Goal: Transaction & Acquisition: Purchase product/service

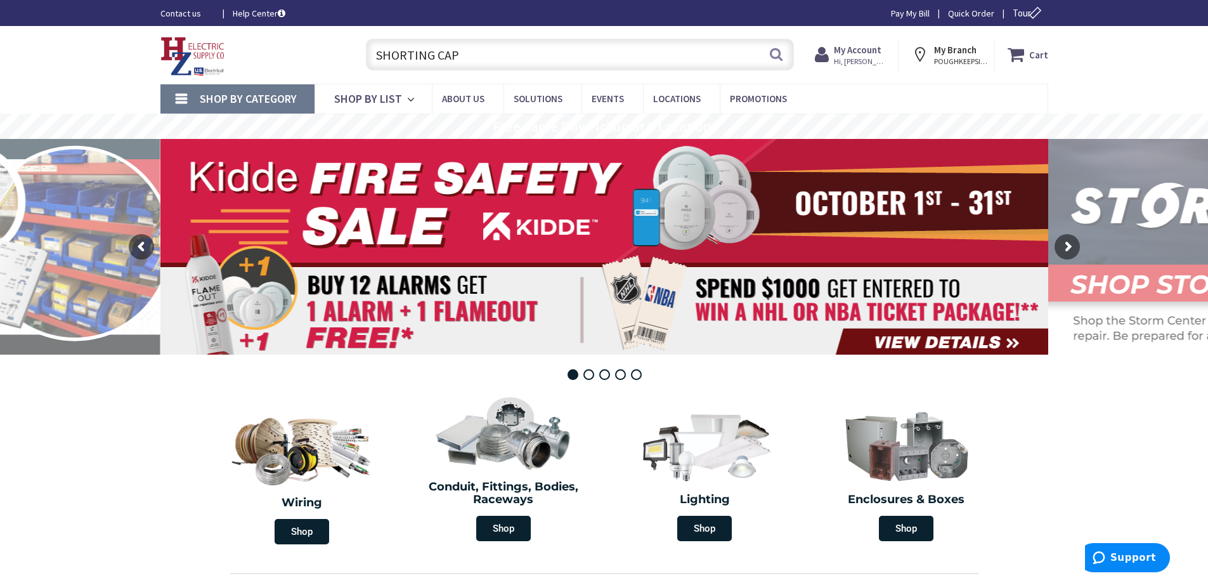
type input "SHORTING CAP"
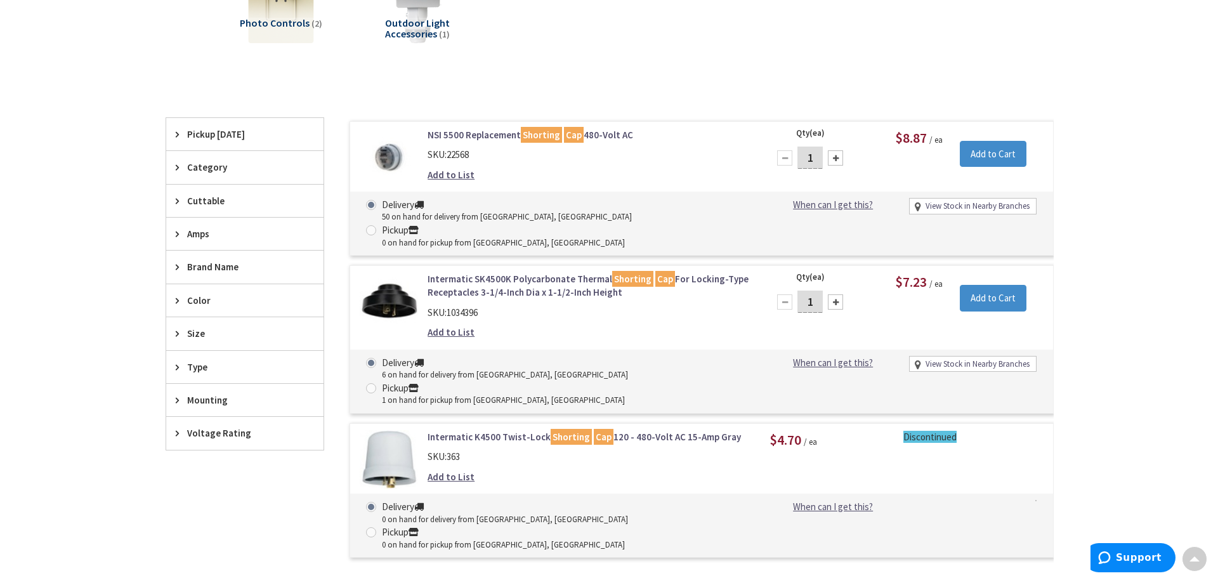
scroll to position [254, 0]
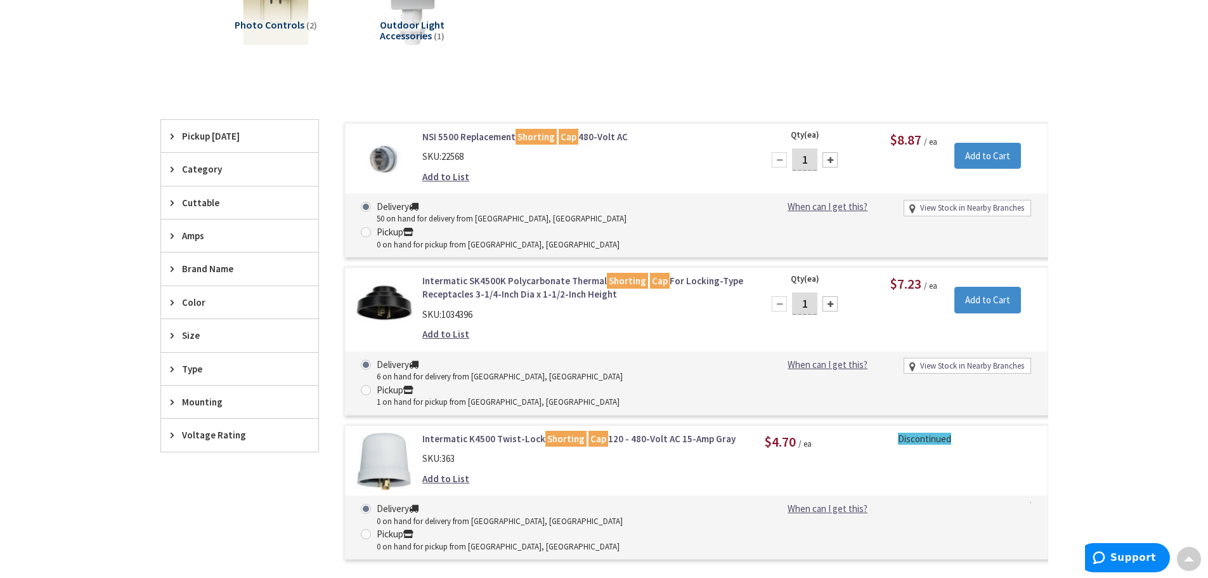
drag, startPoint x: 813, startPoint y: 279, endPoint x: 792, endPoint y: 282, distance: 21.1
click at [792, 292] on input "1" at bounding box center [804, 303] width 25 height 22
type input "6"
click at [977, 287] on input "Add to Cart" at bounding box center [987, 300] width 67 height 27
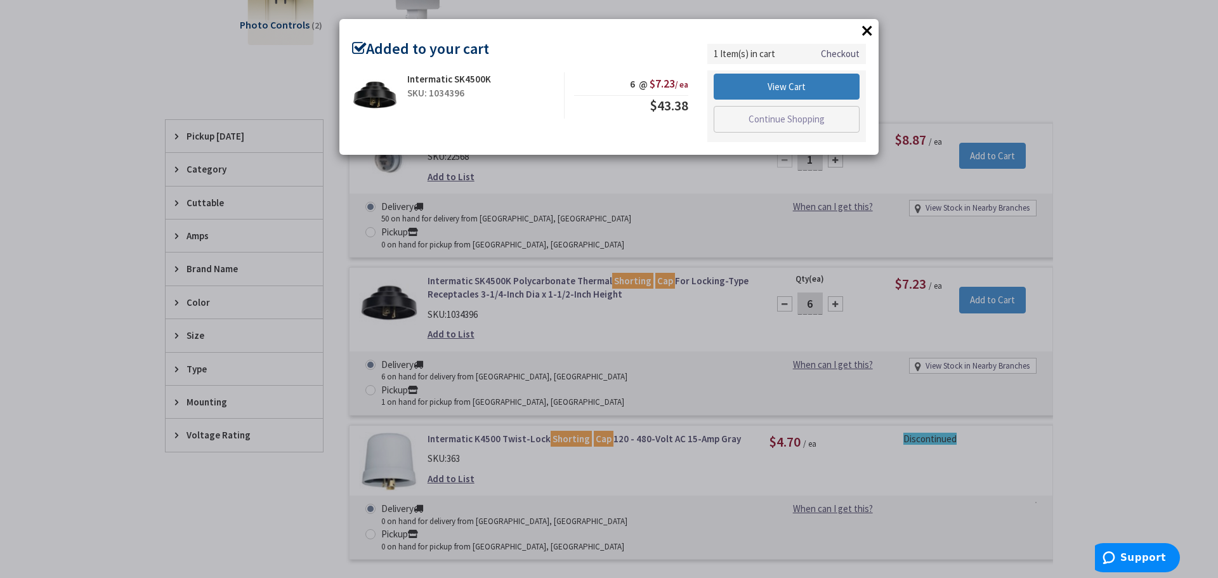
click at [779, 82] on link "View Cart" at bounding box center [786, 87] width 146 height 27
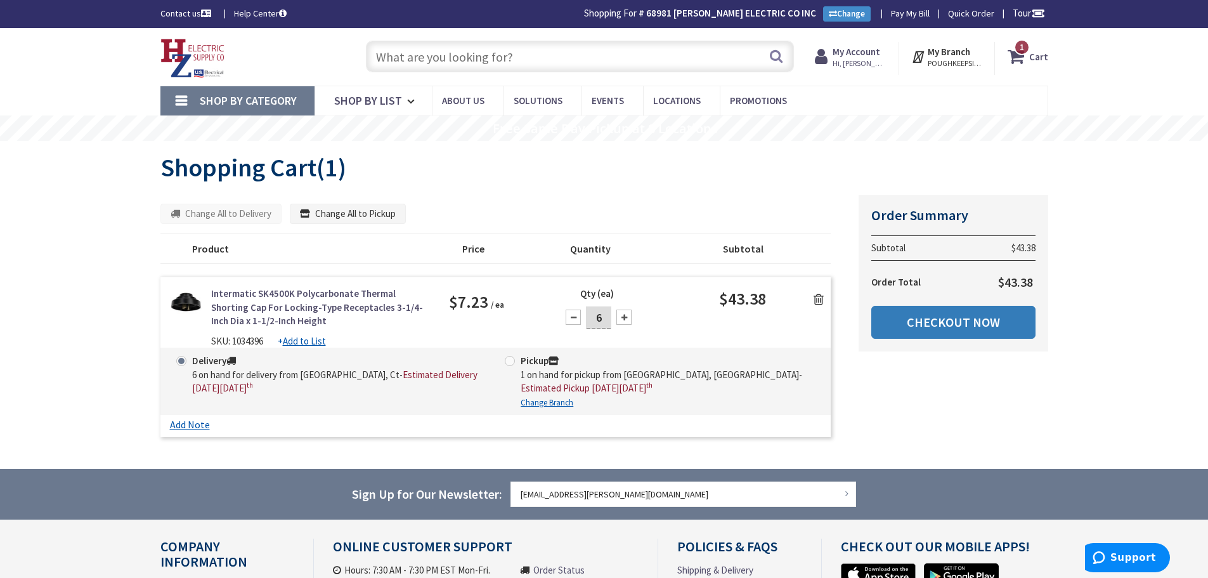
click at [932, 324] on link "Checkout Now" at bounding box center [953, 322] width 164 height 33
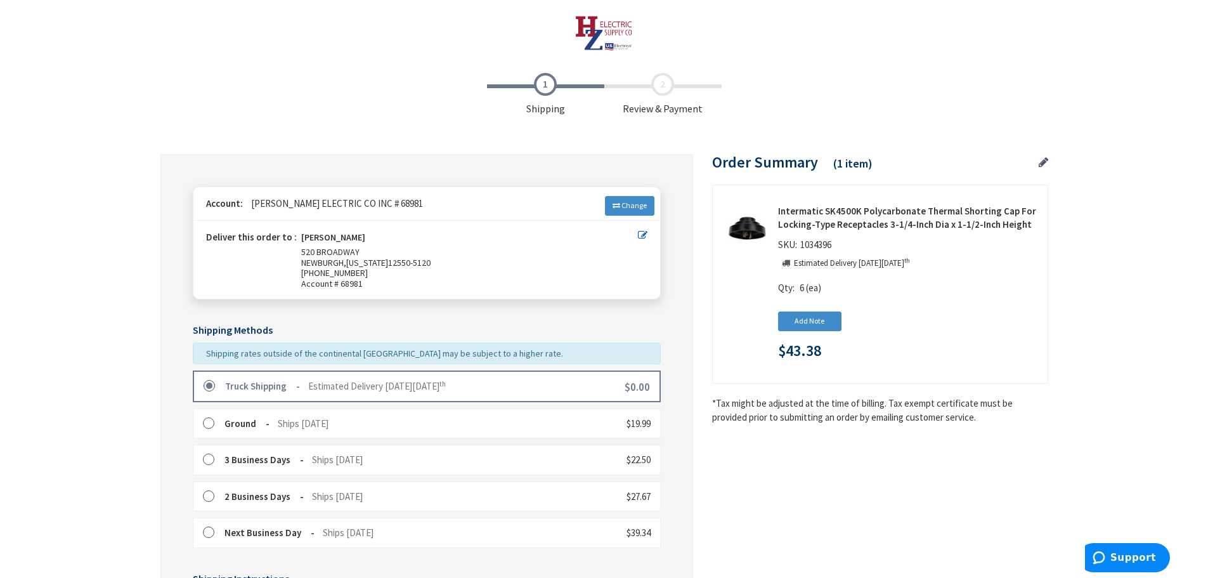
click at [205, 381] on label at bounding box center [214, 386] width 20 height 13
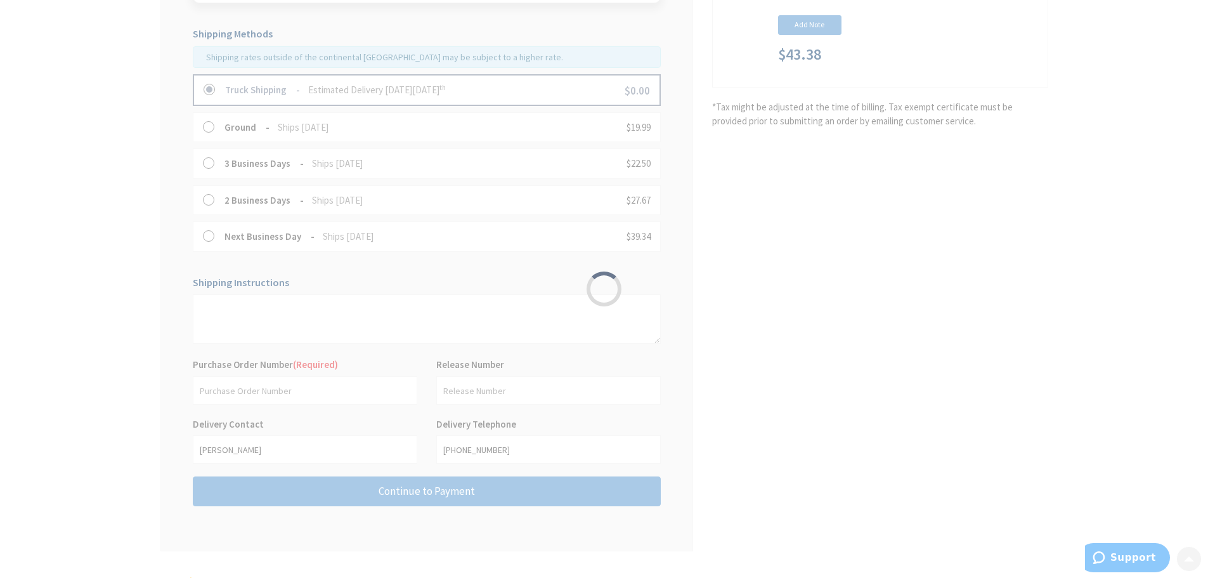
scroll to position [361, 0]
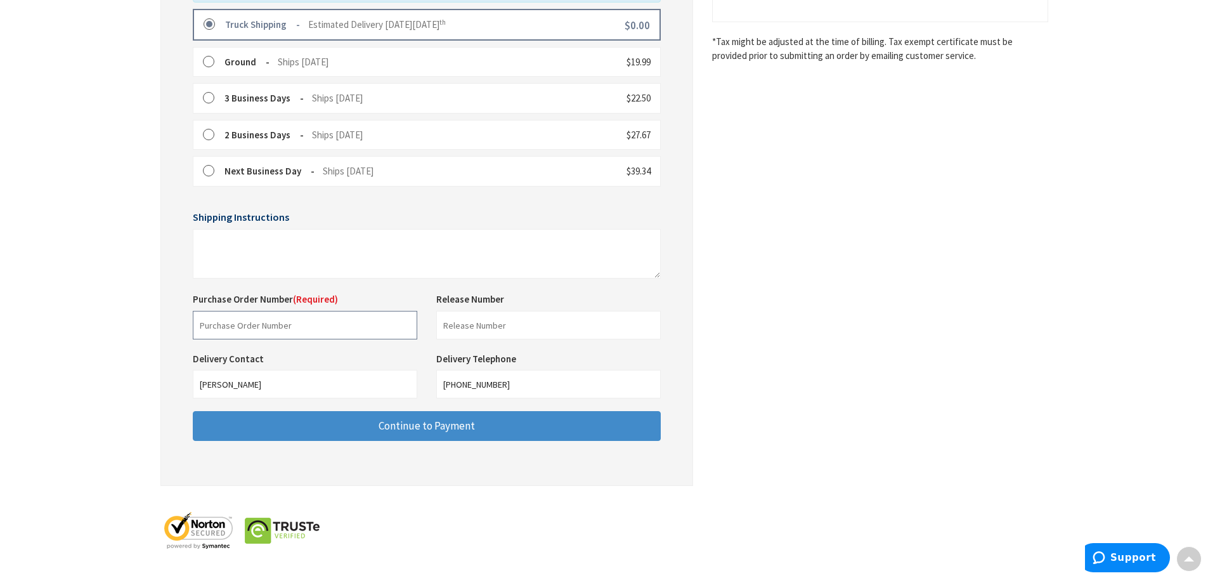
click at [223, 326] on input "text" at bounding box center [305, 325] width 225 height 29
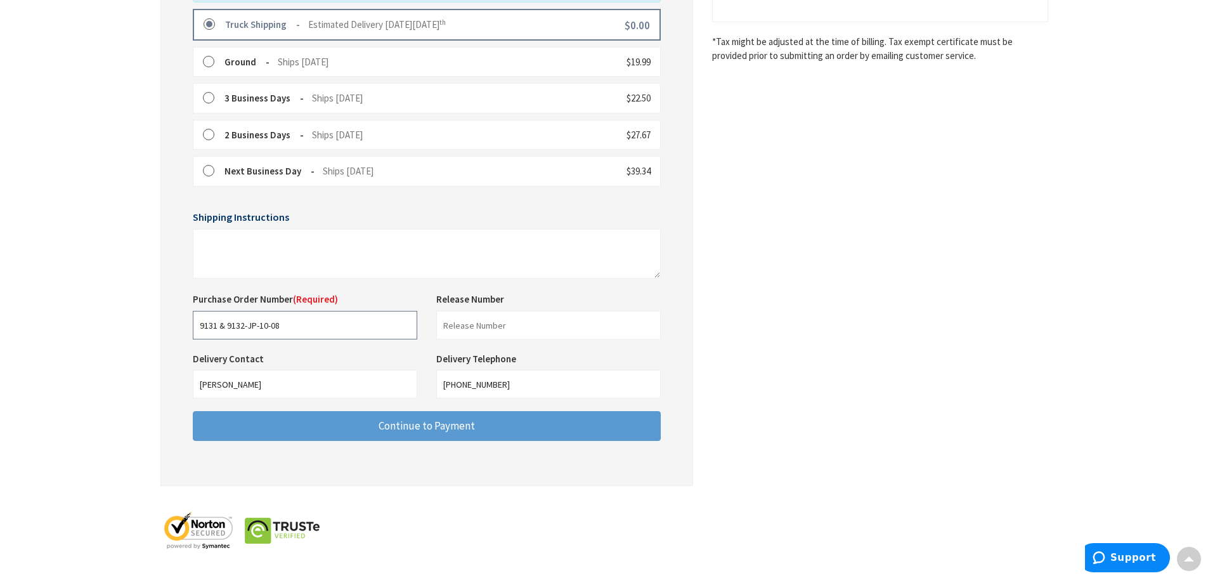
type input "9131 & 9132-JP-10-08"
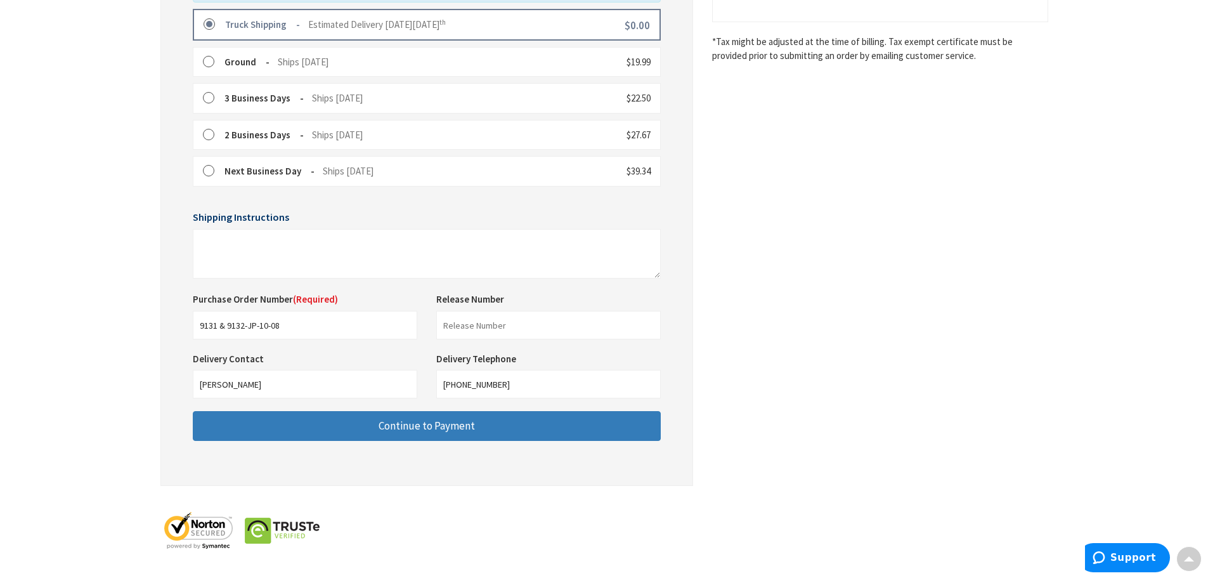
click at [286, 424] on button "Continue to Payment" at bounding box center [427, 426] width 468 height 30
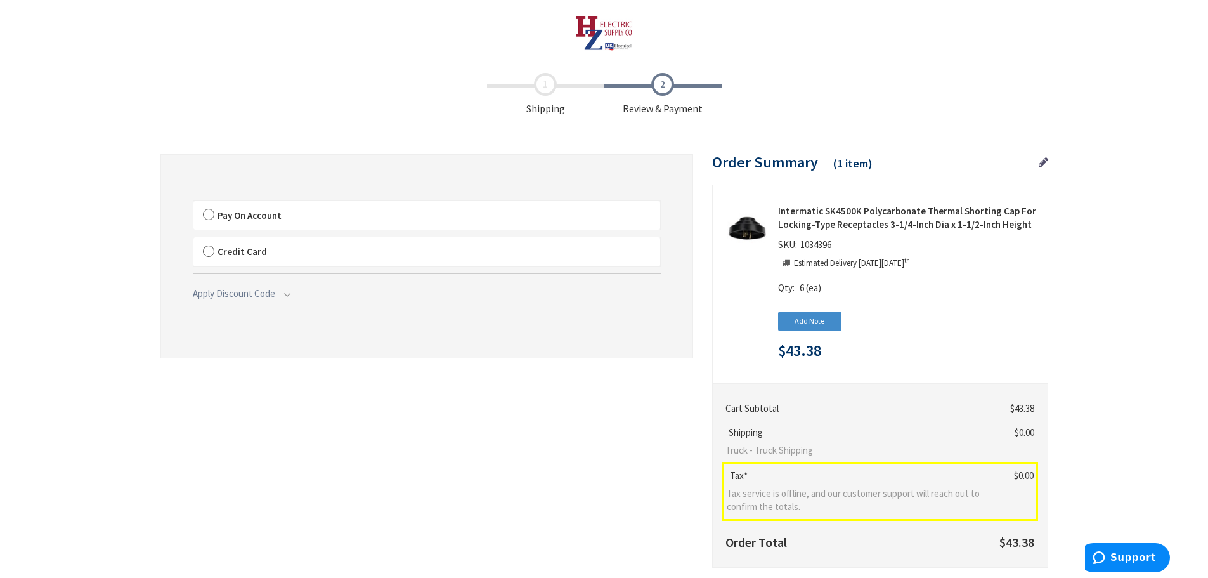
click at [208, 212] on label "Pay On Account" at bounding box center [426, 215] width 467 height 29
click at [193, 204] on input "Pay On Account" at bounding box center [193, 204] width 0 height 0
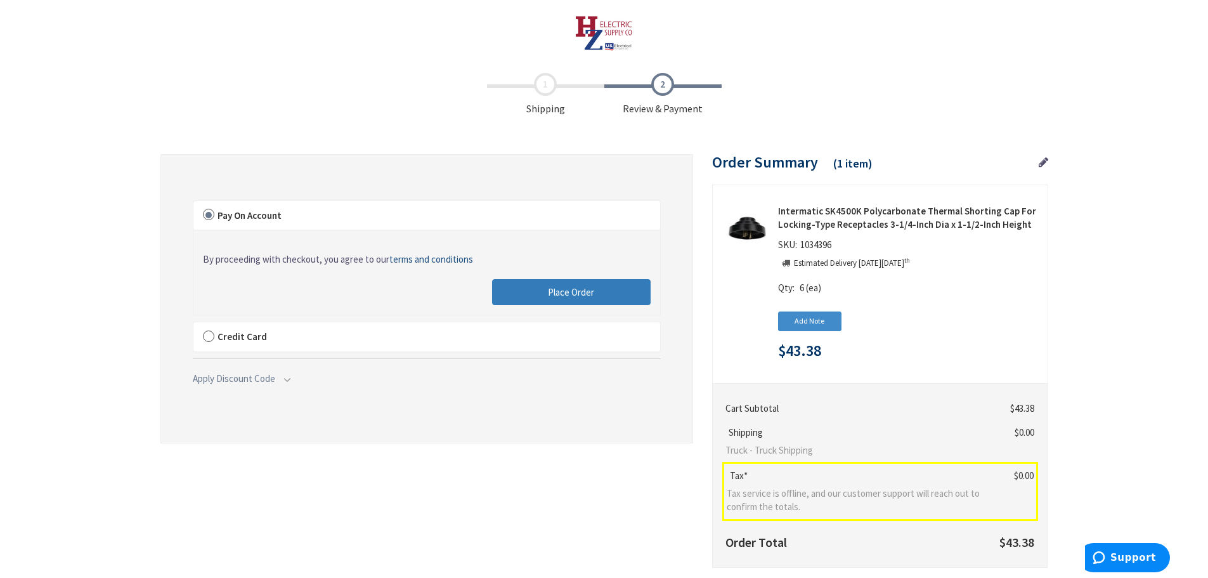
click at [533, 287] on button "Place Order" at bounding box center [571, 292] width 159 height 27
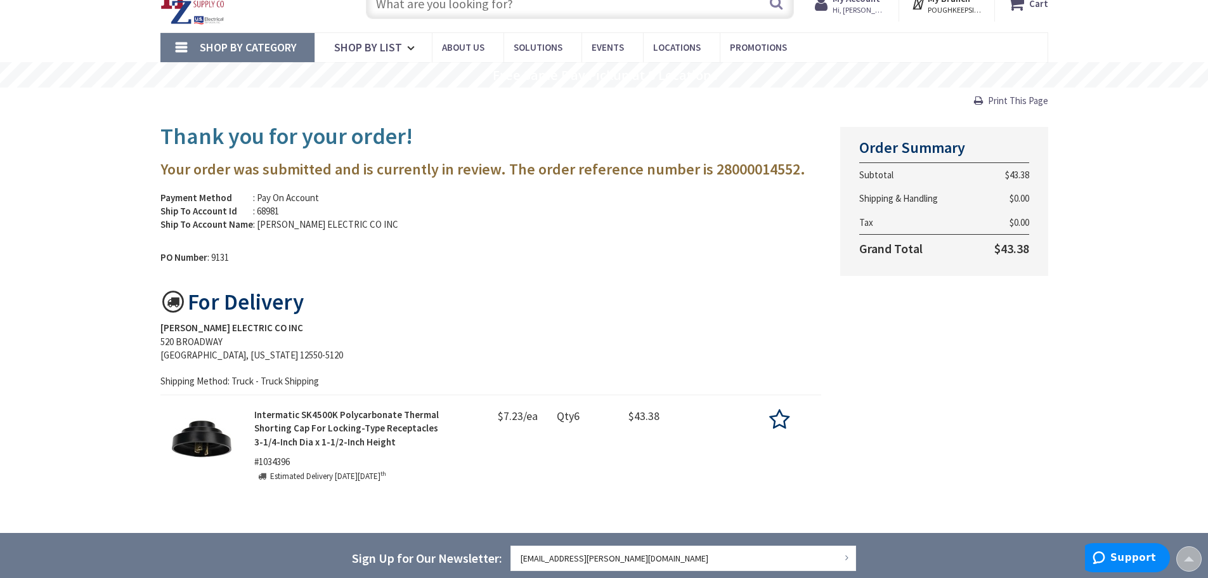
scroll to position [52, 0]
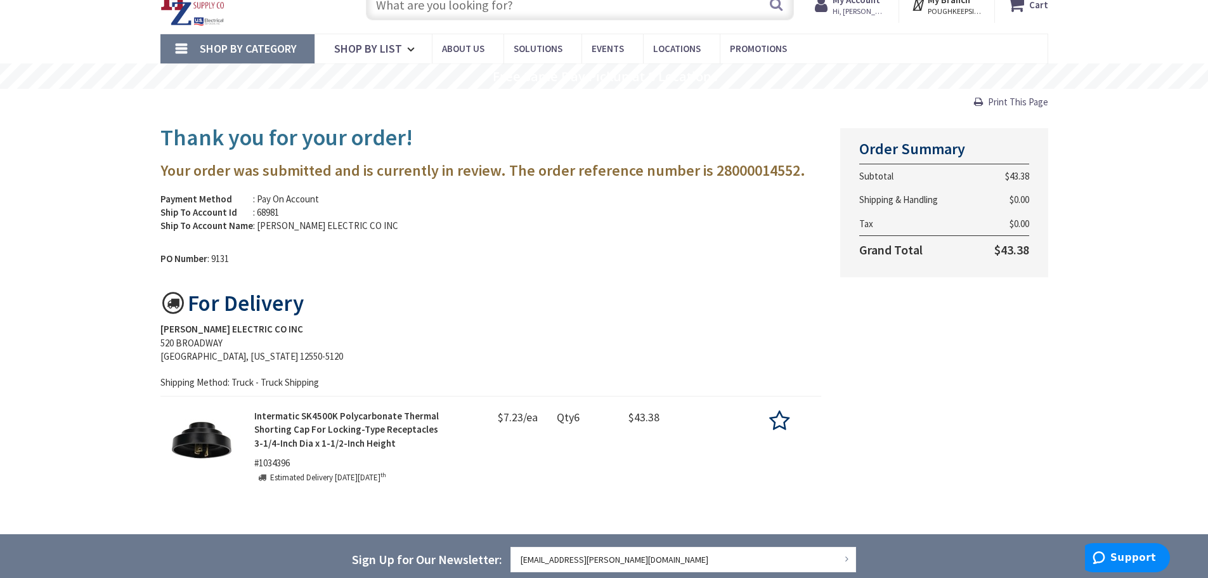
drag, startPoint x: 119, startPoint y: 205, endPoint x: 108, endPoint y: 204, distance: 10.2
click at [111, 204] on div "Skip to Content Toggle Nav Search Cart My Cart Close" at bounding box center [604, 401] width 1208 height 850
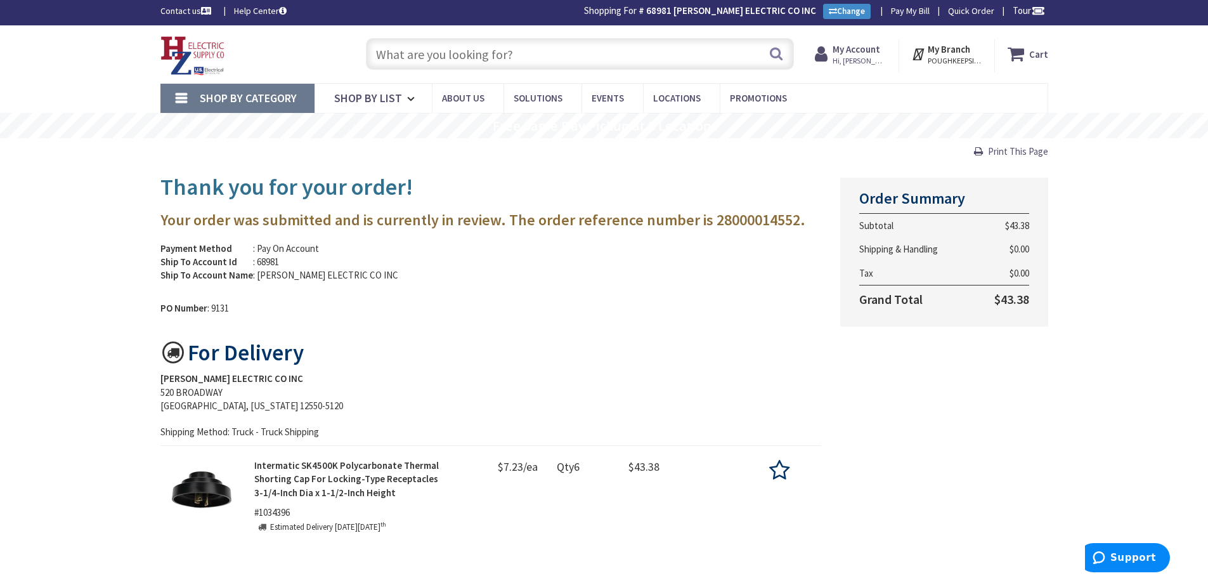
scroll to position [0, 0]
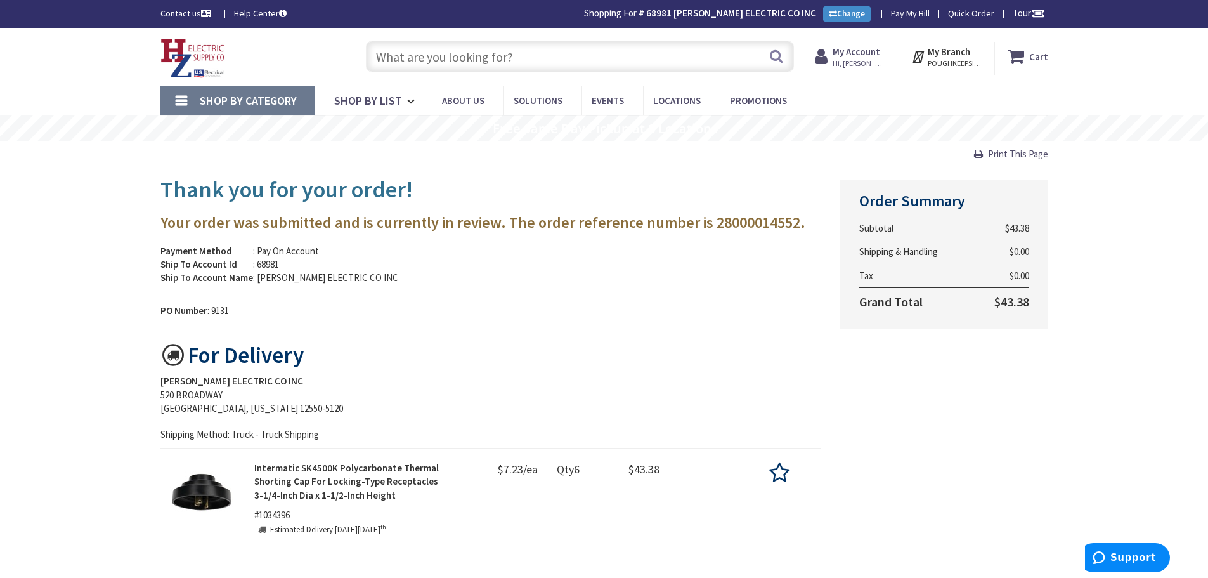
click at [421, 48] on input "text" at bounding box center [580, 57] width 428 height 32
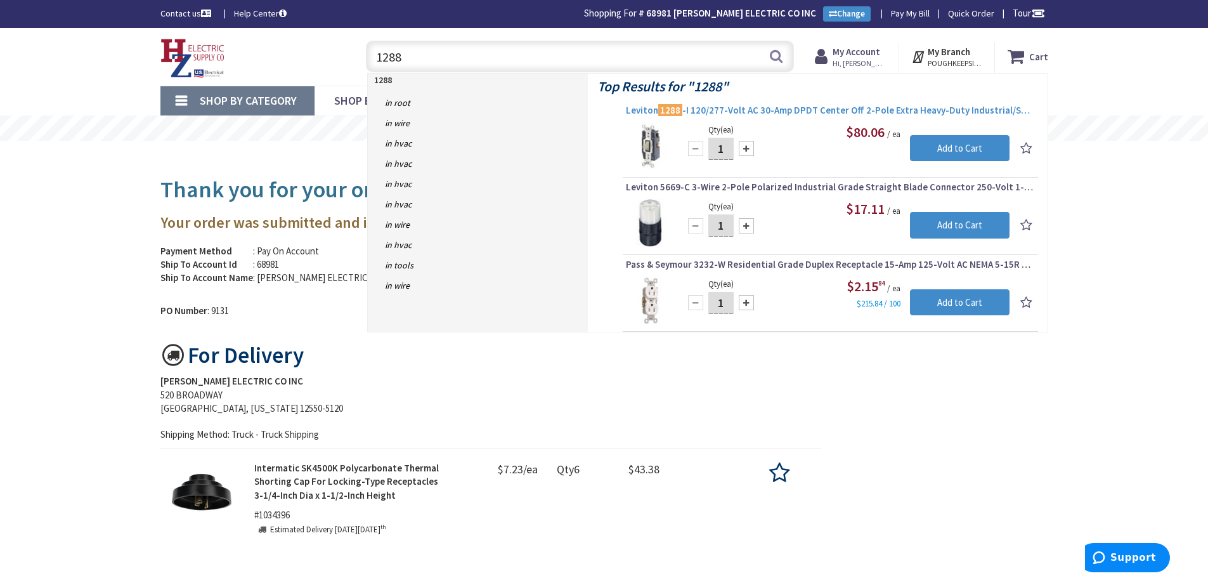
type input "1288"
click at [770, 112] on span "Leviton 1288 -I 120/277-Volt AC 30-Amp DPDT Center Off 2-Pole Extra Heavy-Duty …" at bounding box center [830, 110] width 409 height 13
